Goal: Task Accomplishment & Management: Complete application form

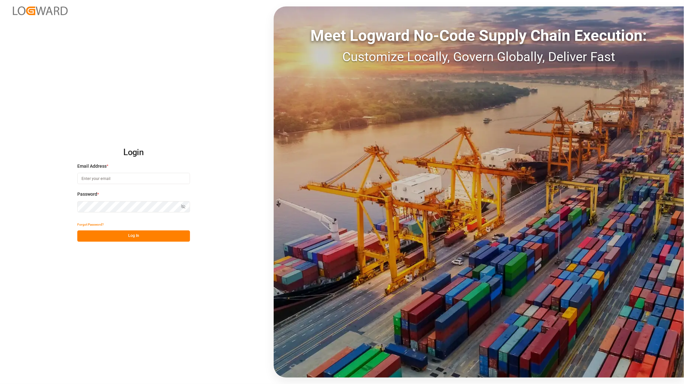
type input "ida.timmen@melitta.de"
click at [143, 230] on button "Log In" at bounding box center [133, 235] width 113 height 11
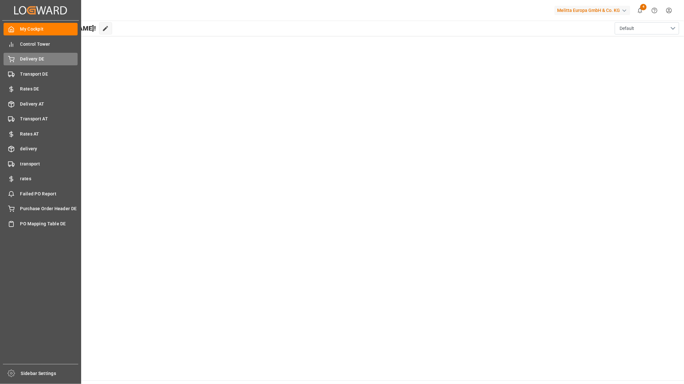
click at [33, 61] on span "Delivery DE" at bounding box center [49, 59] width 58 height 7
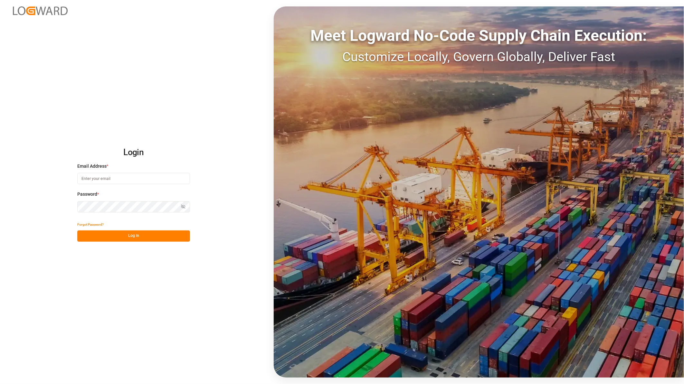
type input "ida.timmen@melitta.de"
click at [141, 239] on button "Log In" at bounding box center [133, 235] width 113 height 11
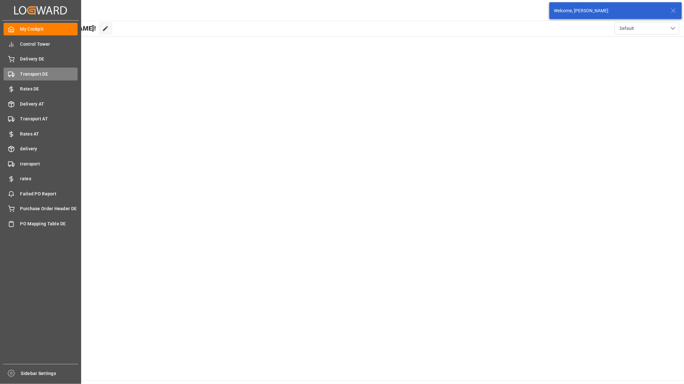
click at [10, 73] on icon at bounding box center [11, 74] width 6 height 6
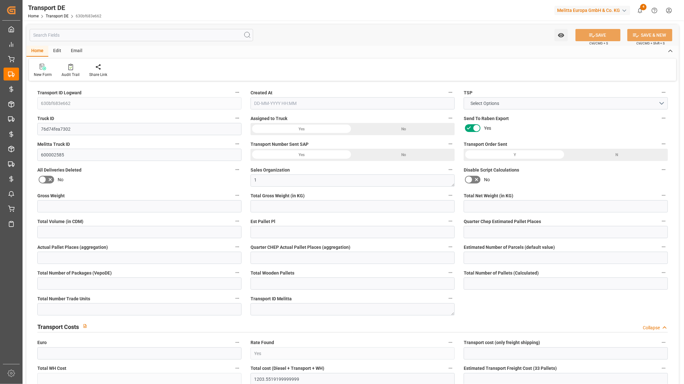
type input "4709.199"
type input "3731.725"
type input "2901.713"
type input "39437.407"
type input "29"
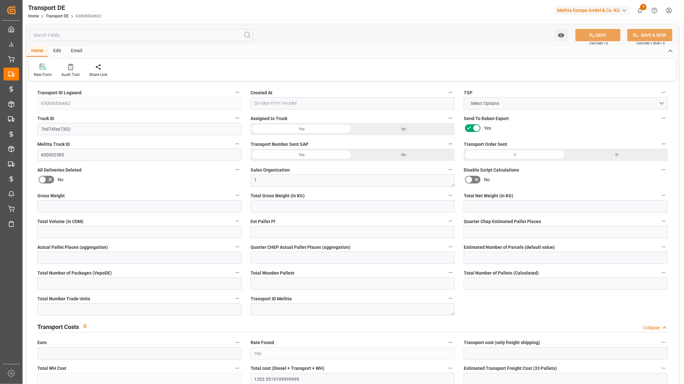
type input "0"
type input "39"
type input "0"
type input "1"
type input "39"
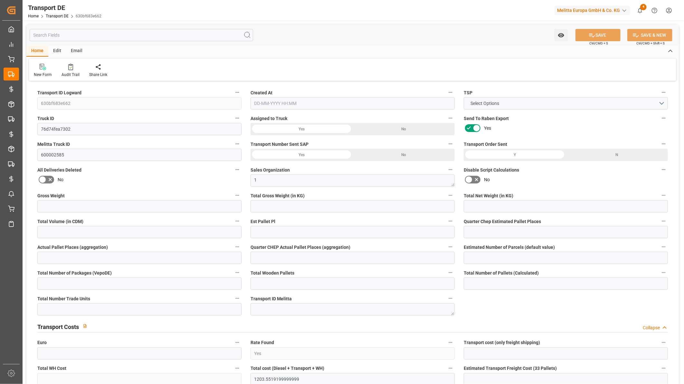
type input "36"
type input "3"
type input "3769"
type input "0"
type input "838.3"
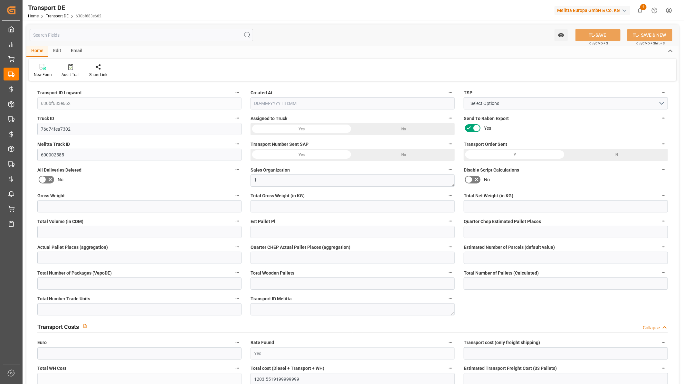
type input "380.006"
type input "838.3"
type input "823.5459"
type input "59"
type input "39"
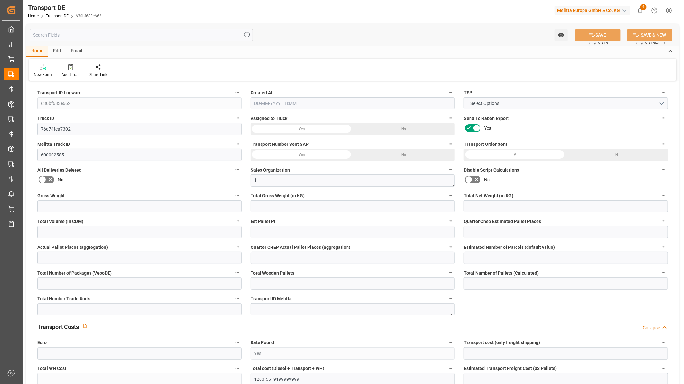
type input "0"
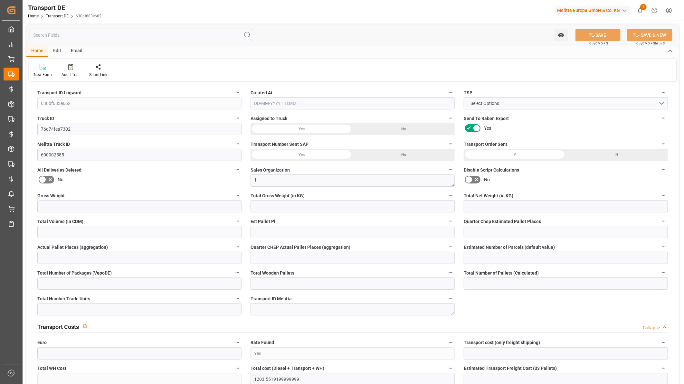
type input "0"
type input "-14.7541"
type input "805"
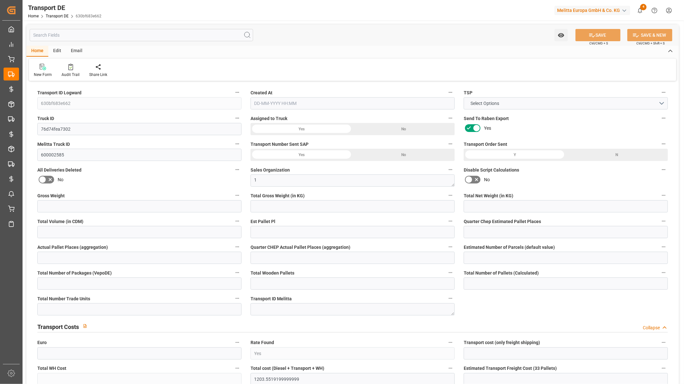
type input "0"
type input "3731.725"
type input "21"
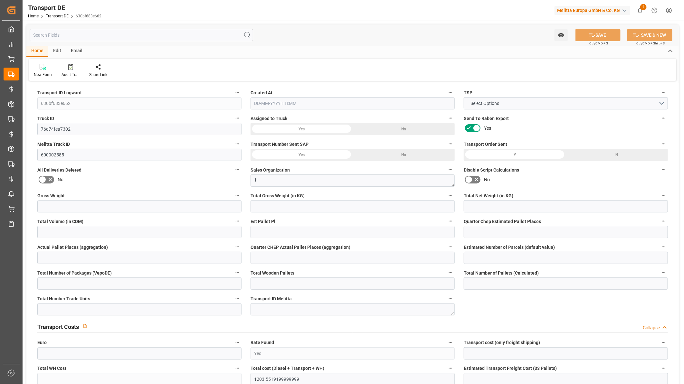
type input "100"
type input "0"
type input "16"
type input "15"
type input "0"
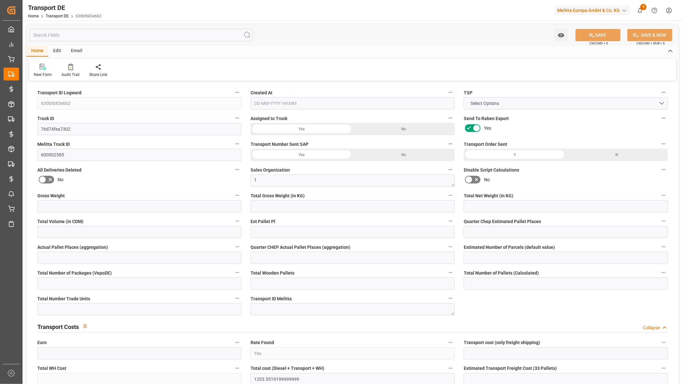
type input "0"
type input "1"
type input "5"
type input "0"
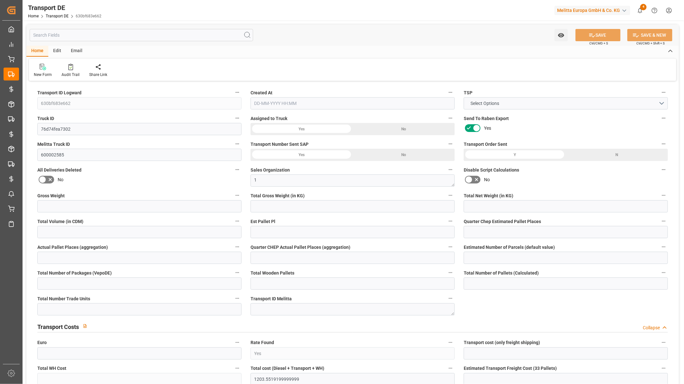
type input "3961"
type input "2008.5519"
type input "1628.5459"
type input "[DATE] 10:48"
type input "[DATE]"
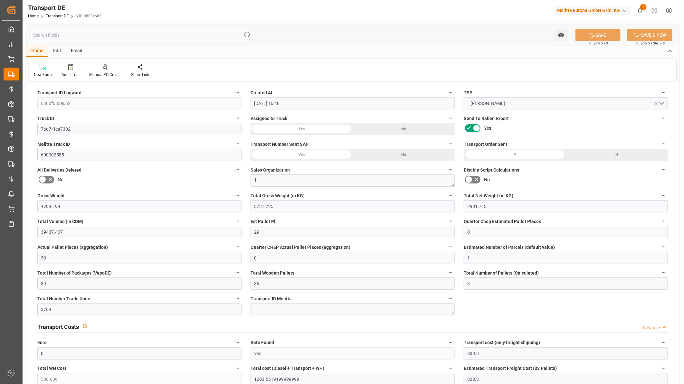
type input "[DATE]"
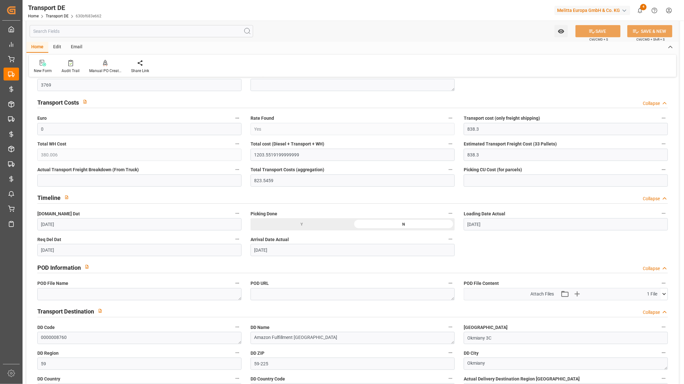
scroll to position [250, 0]
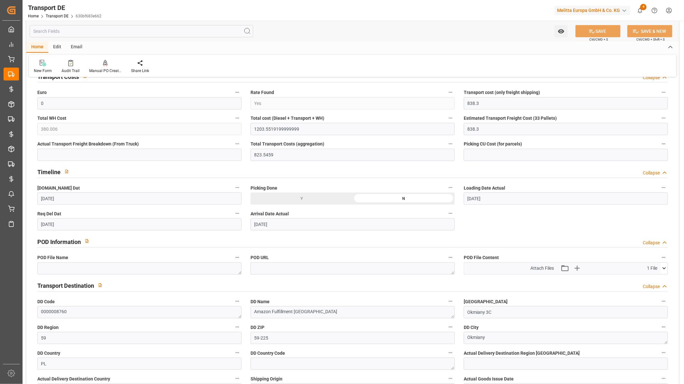
click at [110, 31] on input "text" at bounding box center [141, 31] width 223 height 12
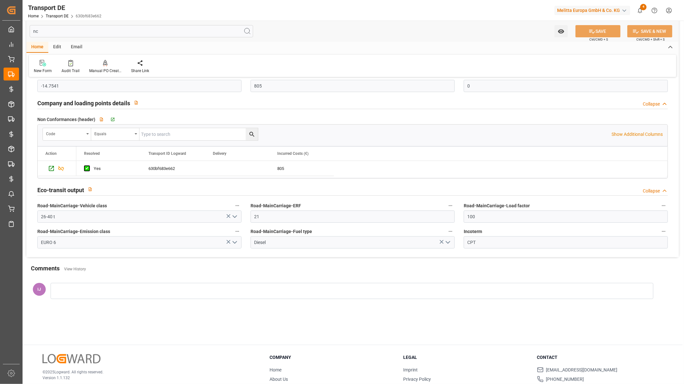
scroll to position [0, 0]
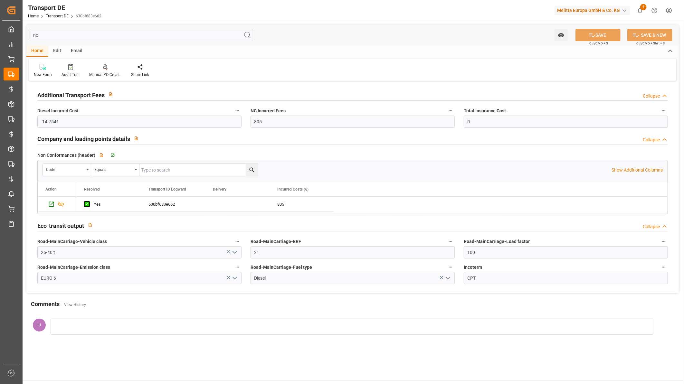
type input "n"
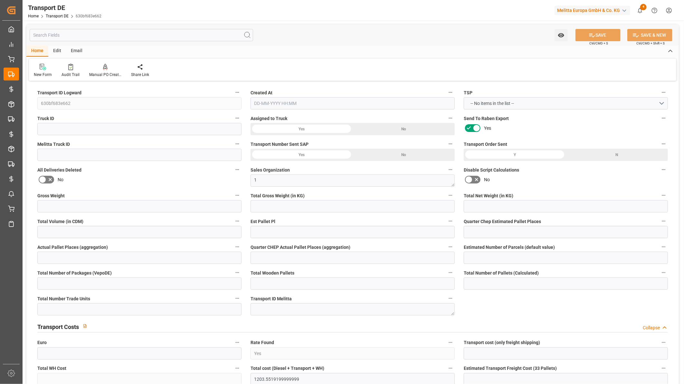
type input "76d74fea7302"
type input "600002585"
type input "3731.725"
type input "2901.713"
type input "39437.407"
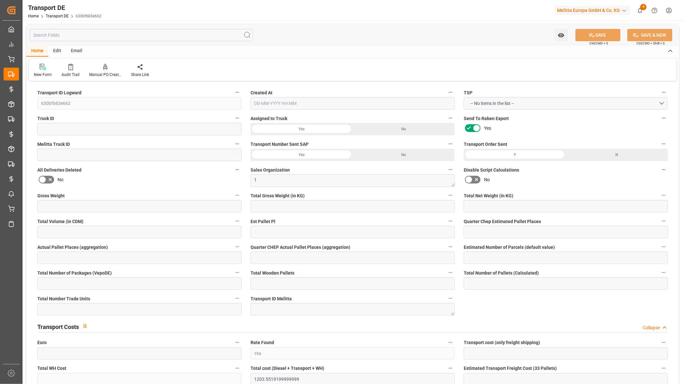
type input "39"
type input "0"
type input "1"
type input "39"
type input "36"
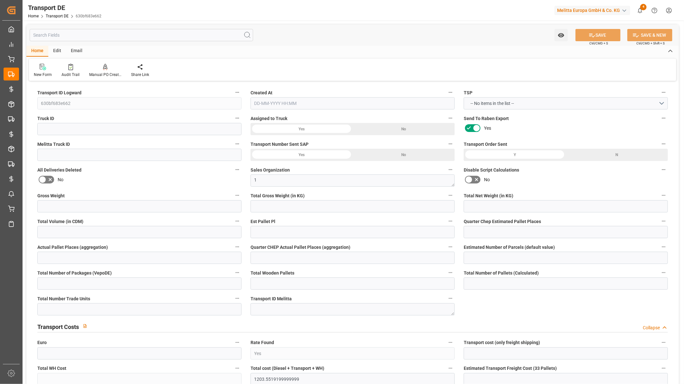
type input "3"
type input "3769"
type input "838.3"
type input "823.5459"
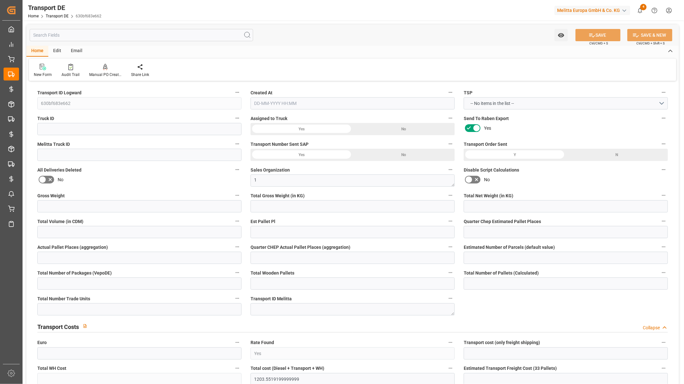
type textarea "0000008760"
type input "Okmiany 3C"
type input "59"
type input "59-225"
type textarea "Okmiany"
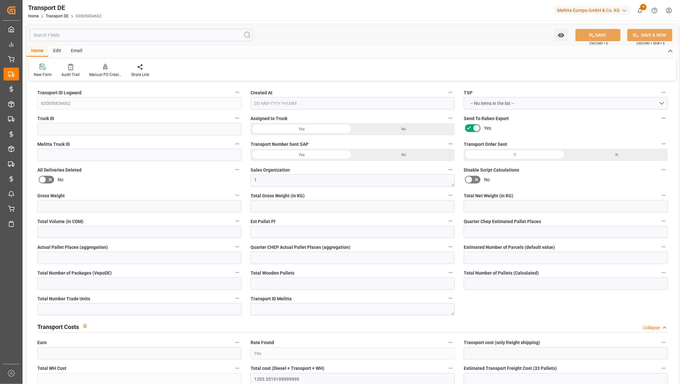
type input "0"
type input "PLAM"
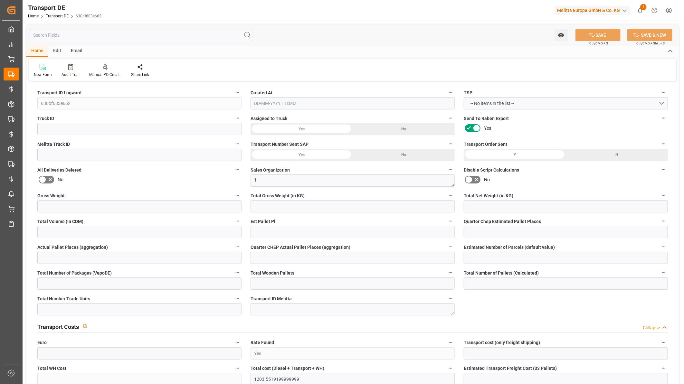
type input "1"
type input "3961"
type input "DE 126011900"
type input "2008.5519"
type input "1628.5459"
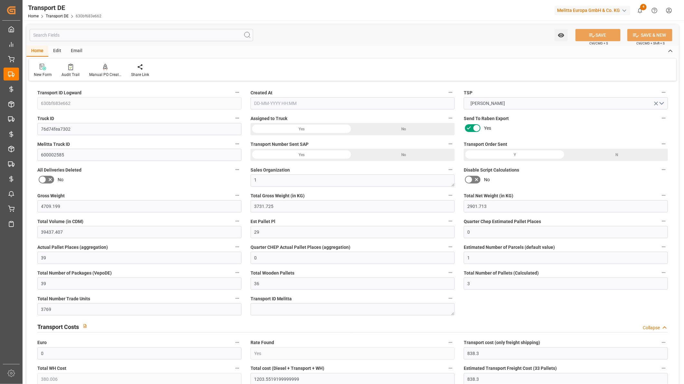
type input "4709.199"
type input "29"
type input "0"
type input "380.006"
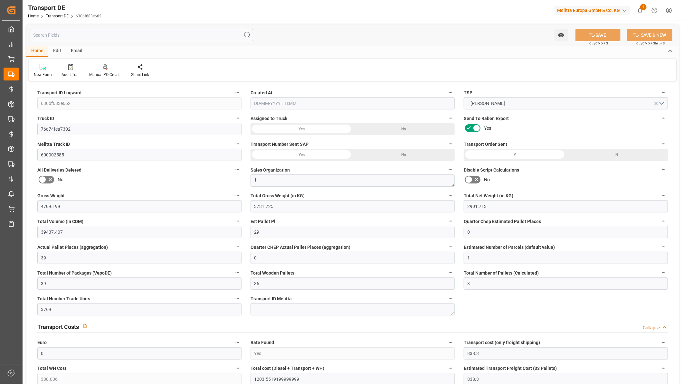
type input "[DATE]"
type input "39"
type input "0"
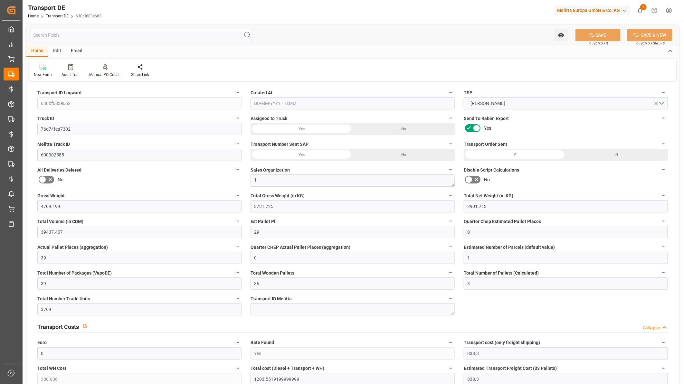
type input "0"
type input "3731.725"
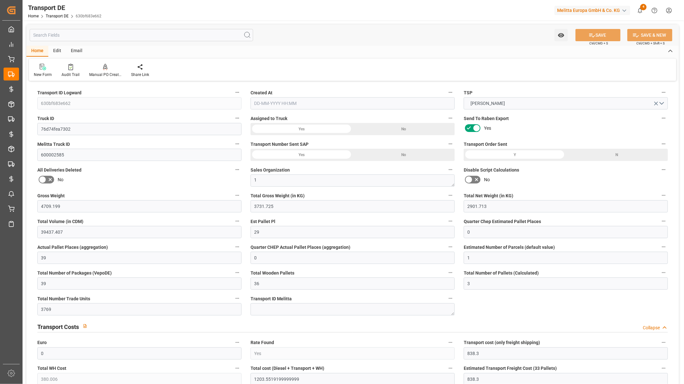
type input "0"
type input "16"
type input "15"
type input "0"
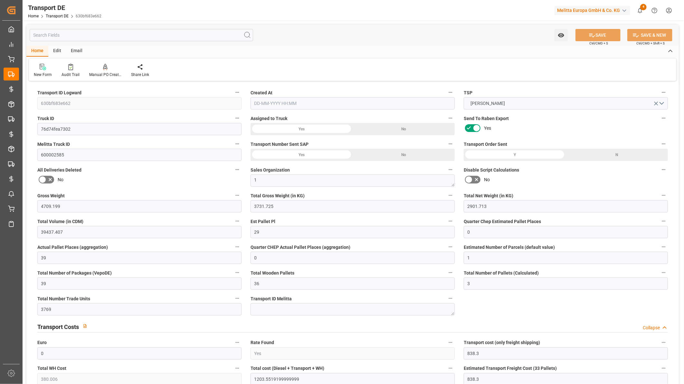
type input "5"
type input "0"
type input "[DATE] 10:48"
type input "[DATE]"
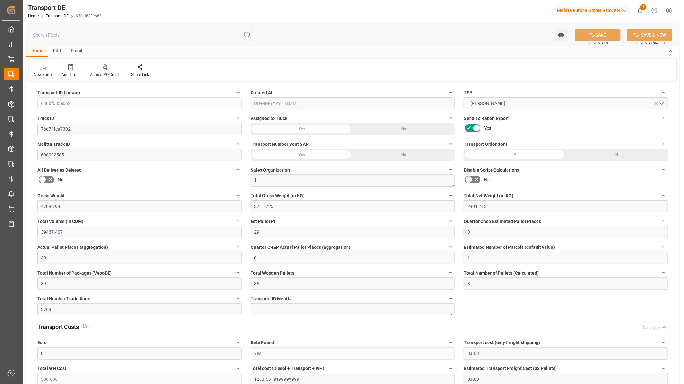
type input "[DATE]"
click at [72, 67] on div at bounding box center [70, 66] width 18 height 7
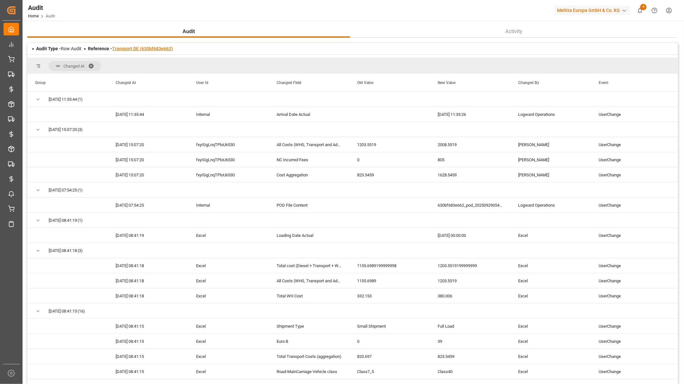
click at [142, 46] on link "Transport DE (630bf683e662)" at bounding box center [142, 48] width 61 height 5
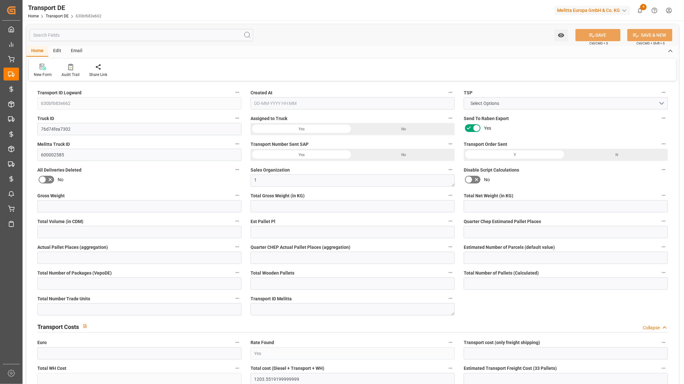
type input "4709.199"
type input "3731.725"
type input "2901.713"
type input "39437.407"
type input "29"
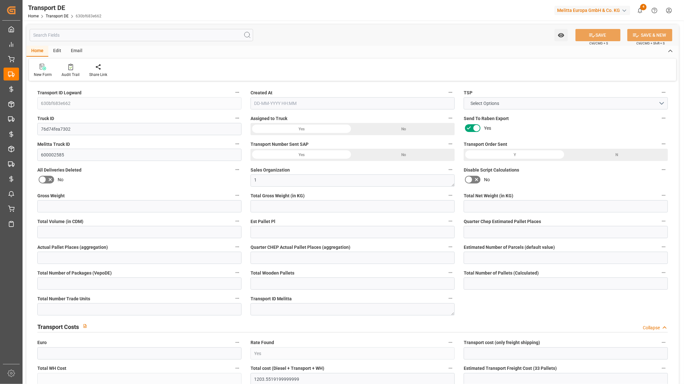
type input "0"
type input "39"
type input "0"
type input "1"
type input "39"
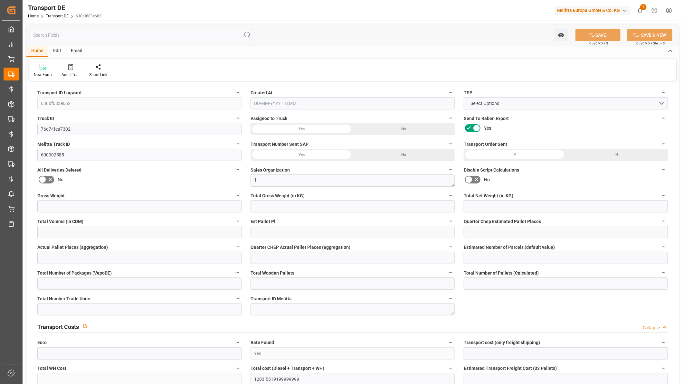
type input "36"
type input "3"
type input "3769"
type input "0"
type input "838.3"
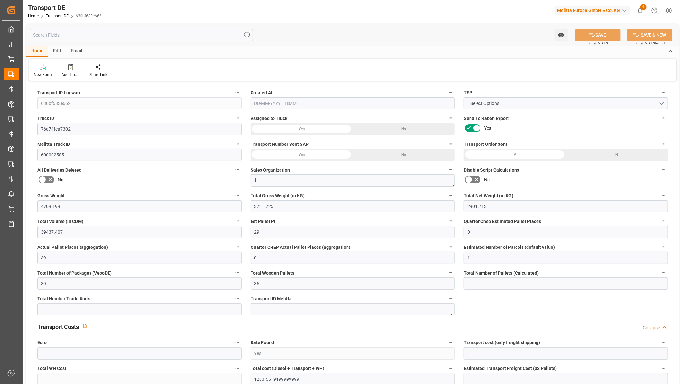
type input "380.006"
type input "838.3"
type input "823.5459"
type input "59"
type input "39"
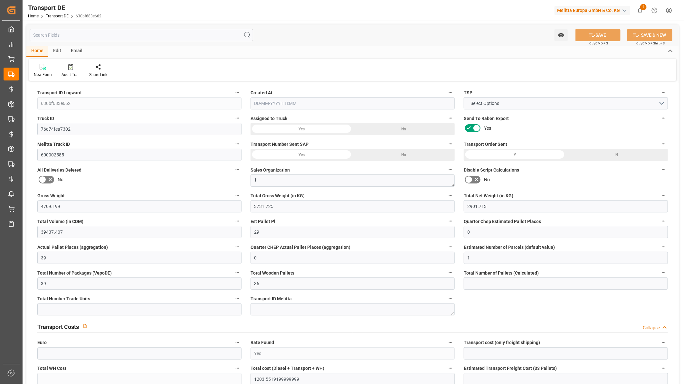
type input "0"
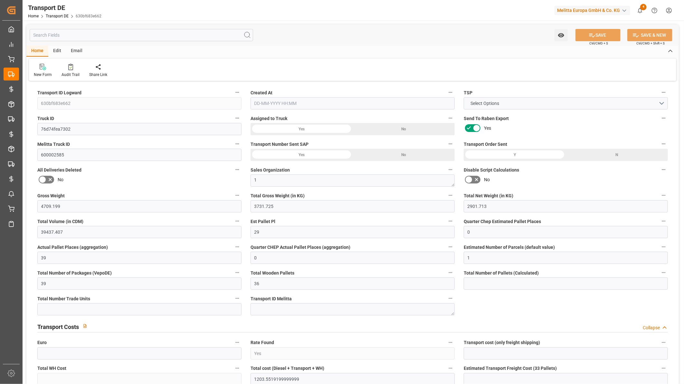
type input "0"
type input "-14.7541"
type input "805"
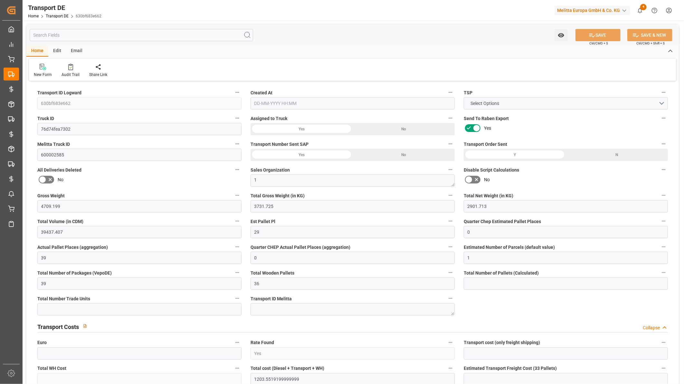
type input "0"
type input "3731.725"
type input "21"
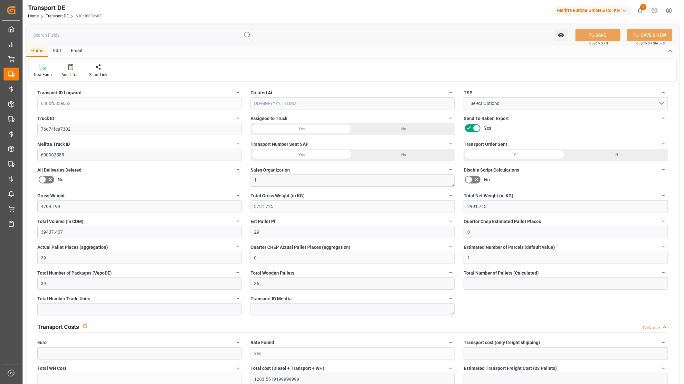
type input "100"
type input "0"
type input "16"
type input "15"
type input "0"
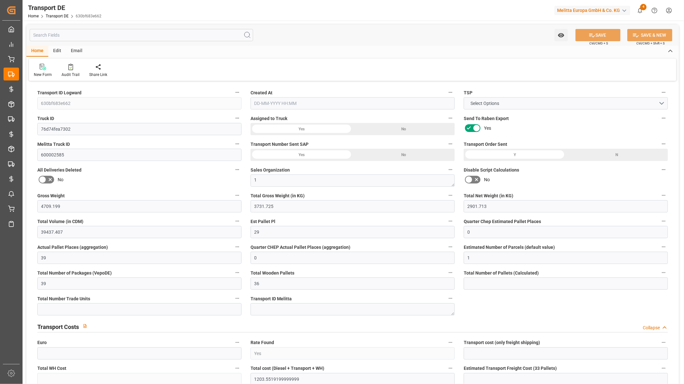
type input "0"
type input "1"
type input "5"
type input "0"
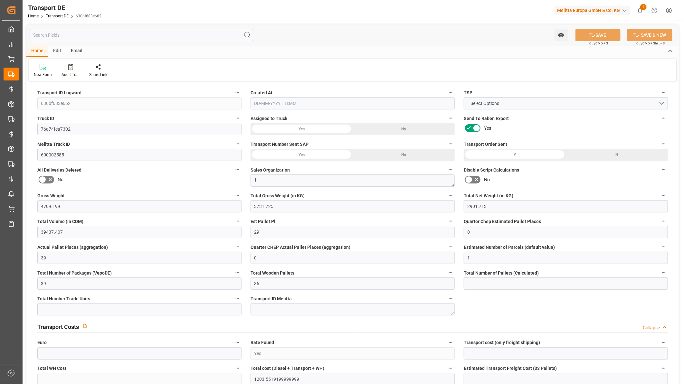
type input "3961"
type input "2008.5519"
type input "1628.5459"
type input "[DATE] 10:48"
type input "[DATE]"
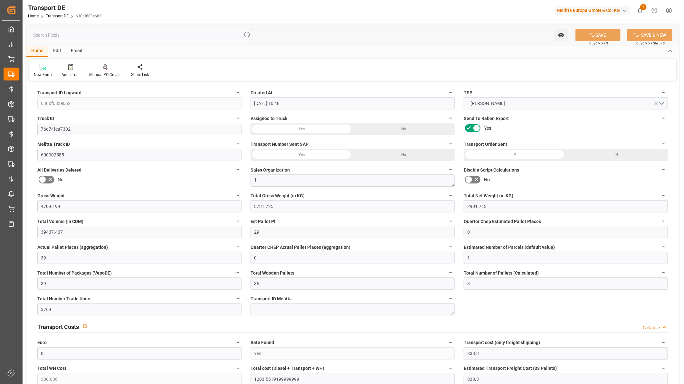
type input "[DATE]"
type input "6652.755"
type input "5550.674"
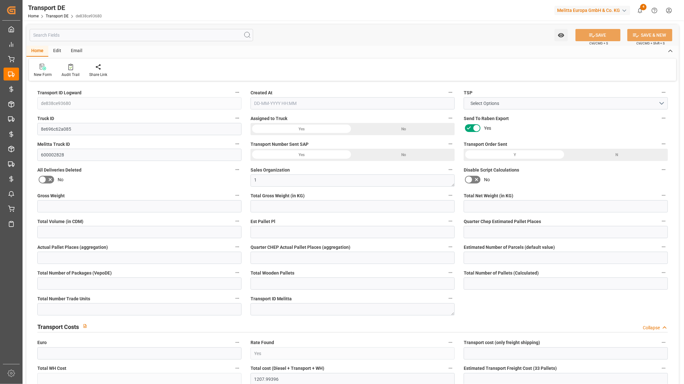
type input "4851.967"
type input "36128.727"
type input "28"
type input "0"
type input "30"
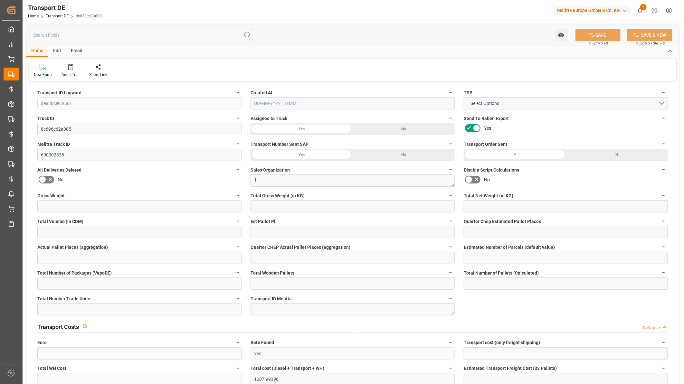
type input "0"
type input "1"
type input "38"
type input "39"
type input "15"
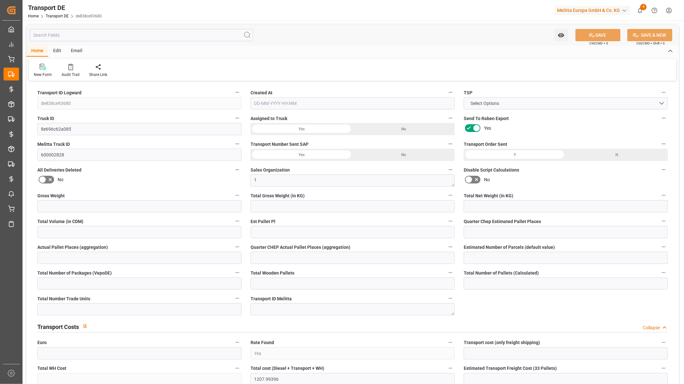
type input "2383"
type input "0"
type input "835.4"
type input "387.297"
type input "835.4"
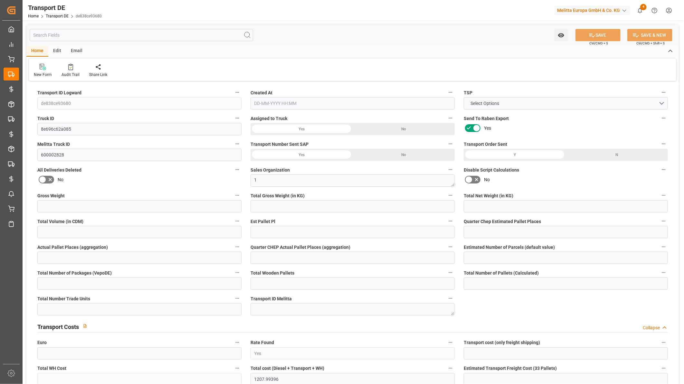
type input "820.697"
type input "59"
type input "38"
type input "0"
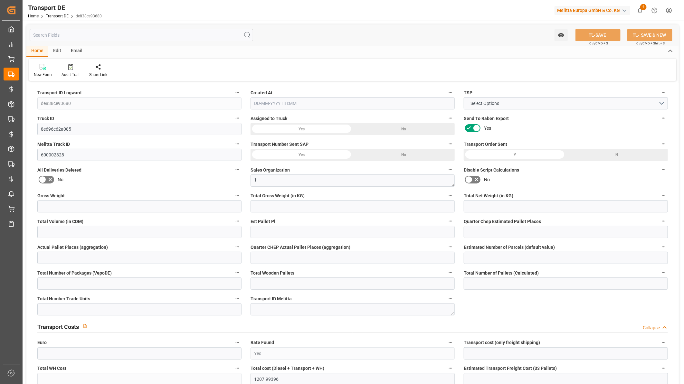
type input "0"
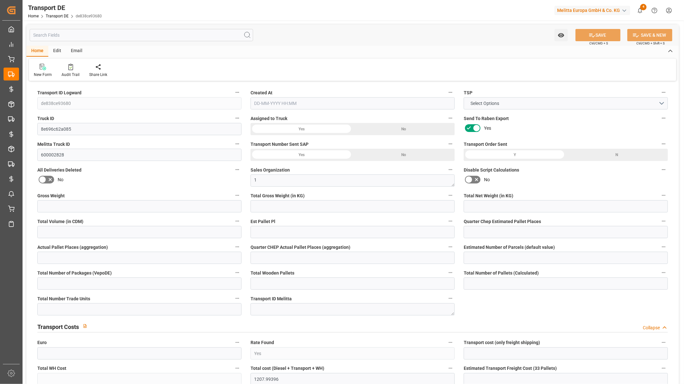
type input "0"
type input "-14.703"
type input "0"
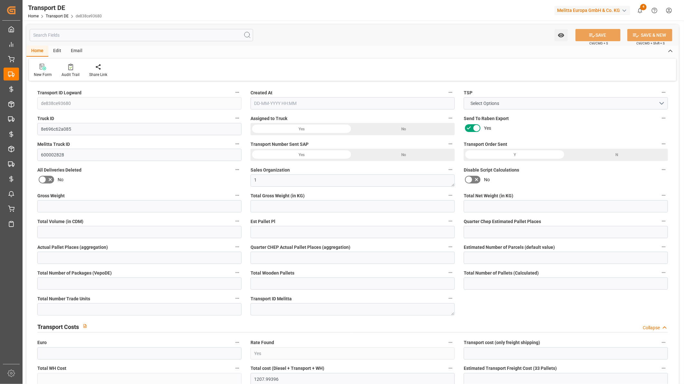
type input "5550.674"
type input "21"
type input "100"
type input "0"
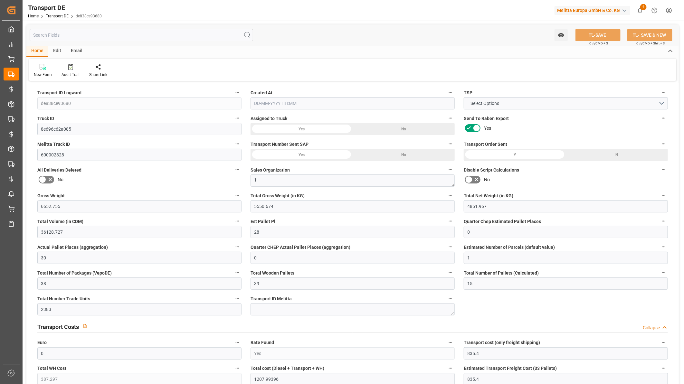
type input "18"
type input "16"
type input "0"
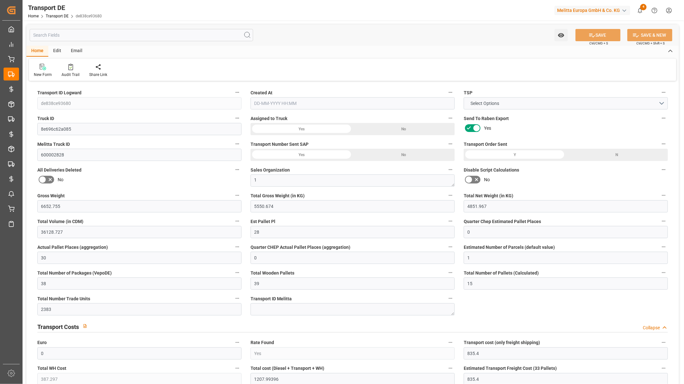
type input "3"
type input "5"
type input "0"
type input "4361"
type input "1207.994"
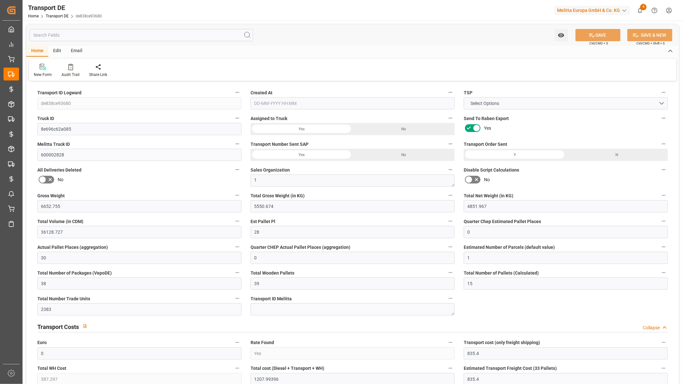
type input "820.697"
type input "22-09-2025 11:10"
type input "23-09-2025"
type input "26-09-2025"
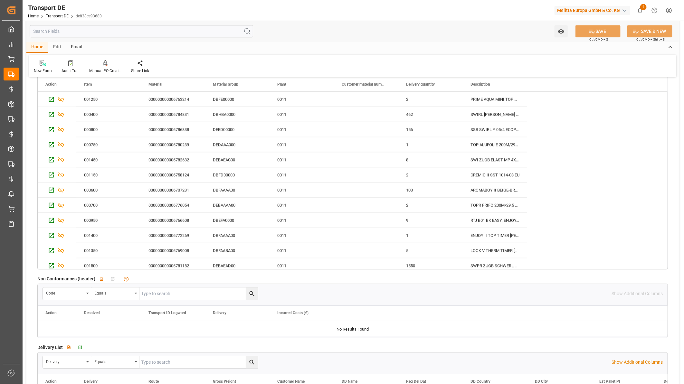
scroll to position [1216, 0]
